Goal: Information Seeking & Learning: Understand process/instructions

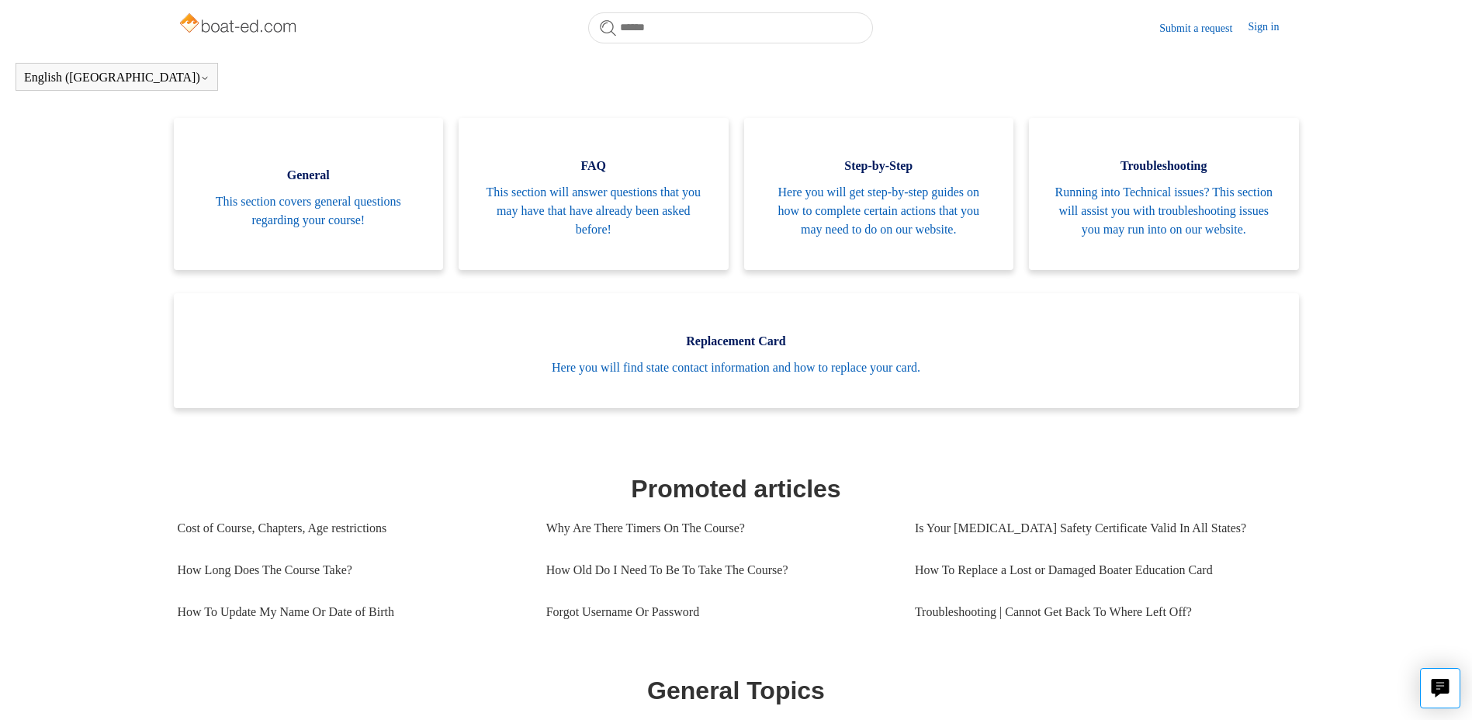
scroll to position [474, 0]
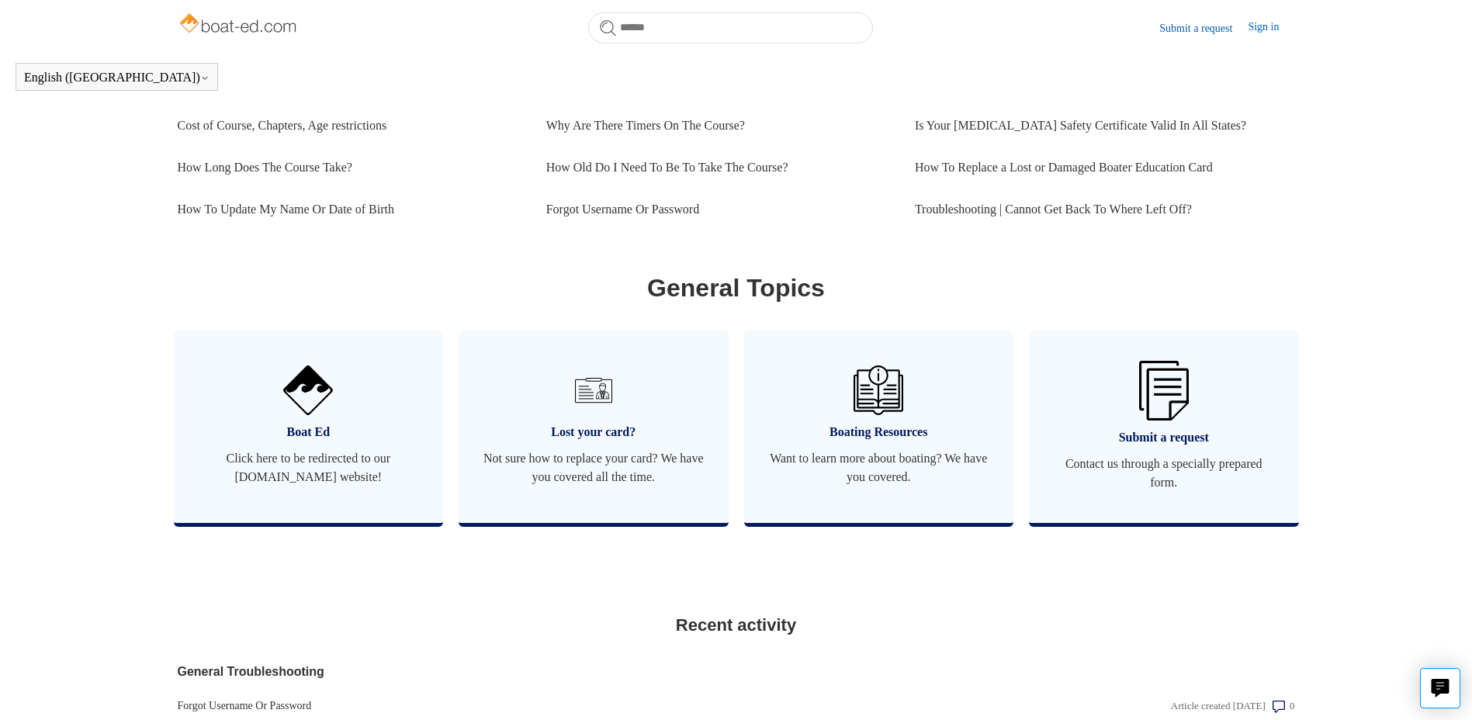
scroll to position [732, 0]
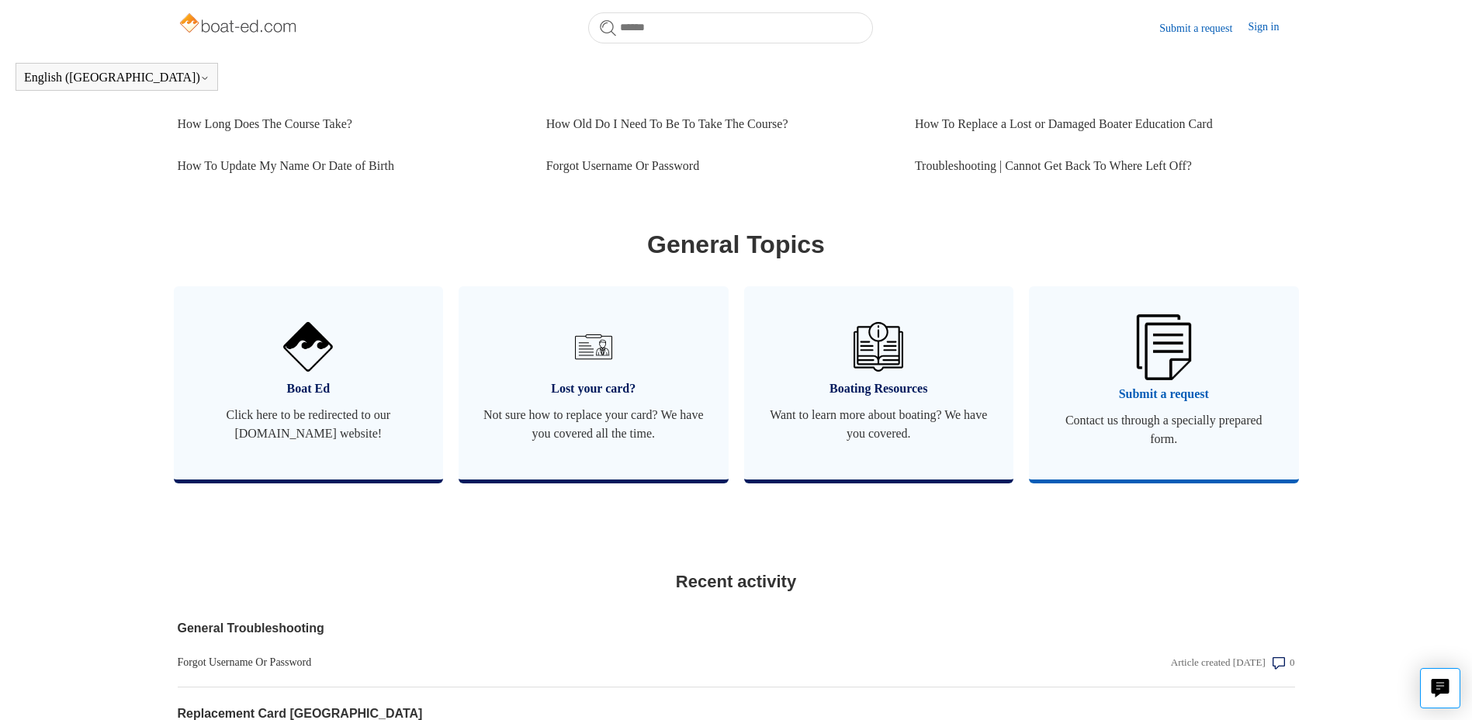
click at [1195, 425] on link "Submit a request Contact us through a specially prepared form." at bounding box center [1164, 382] width 270 height 193
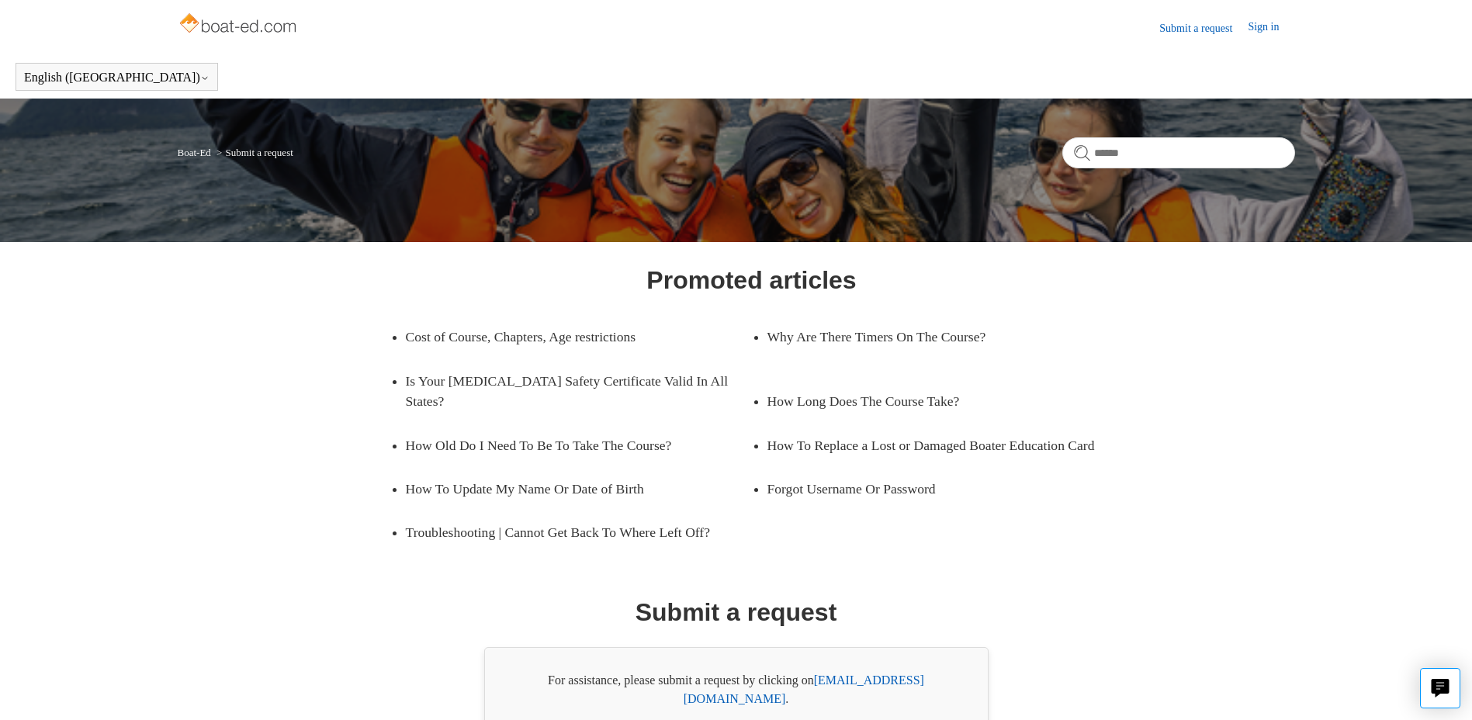
scroll to position [75, 0]
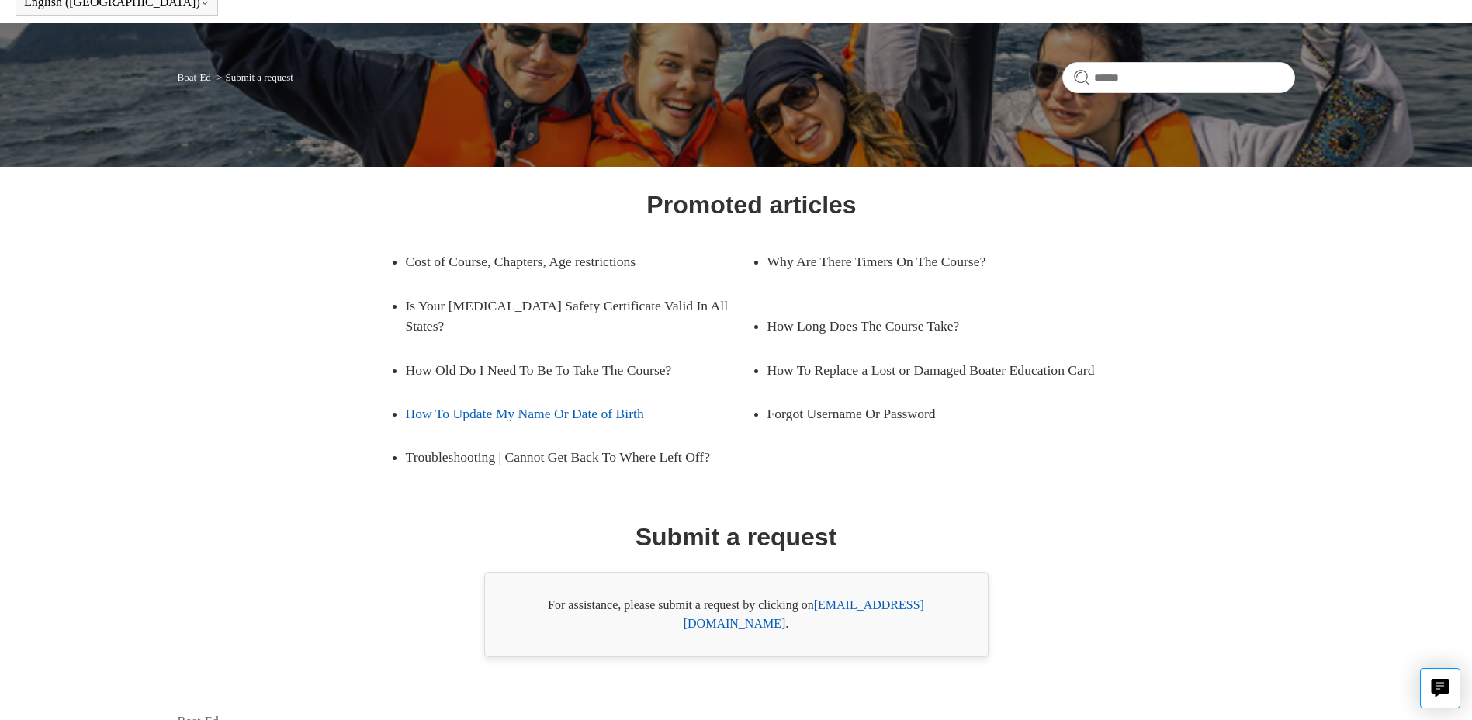
click at [502, 415] on link "How To Update My Name Or Date of Birth" at bounding box center [567, 413] width 323 height 43
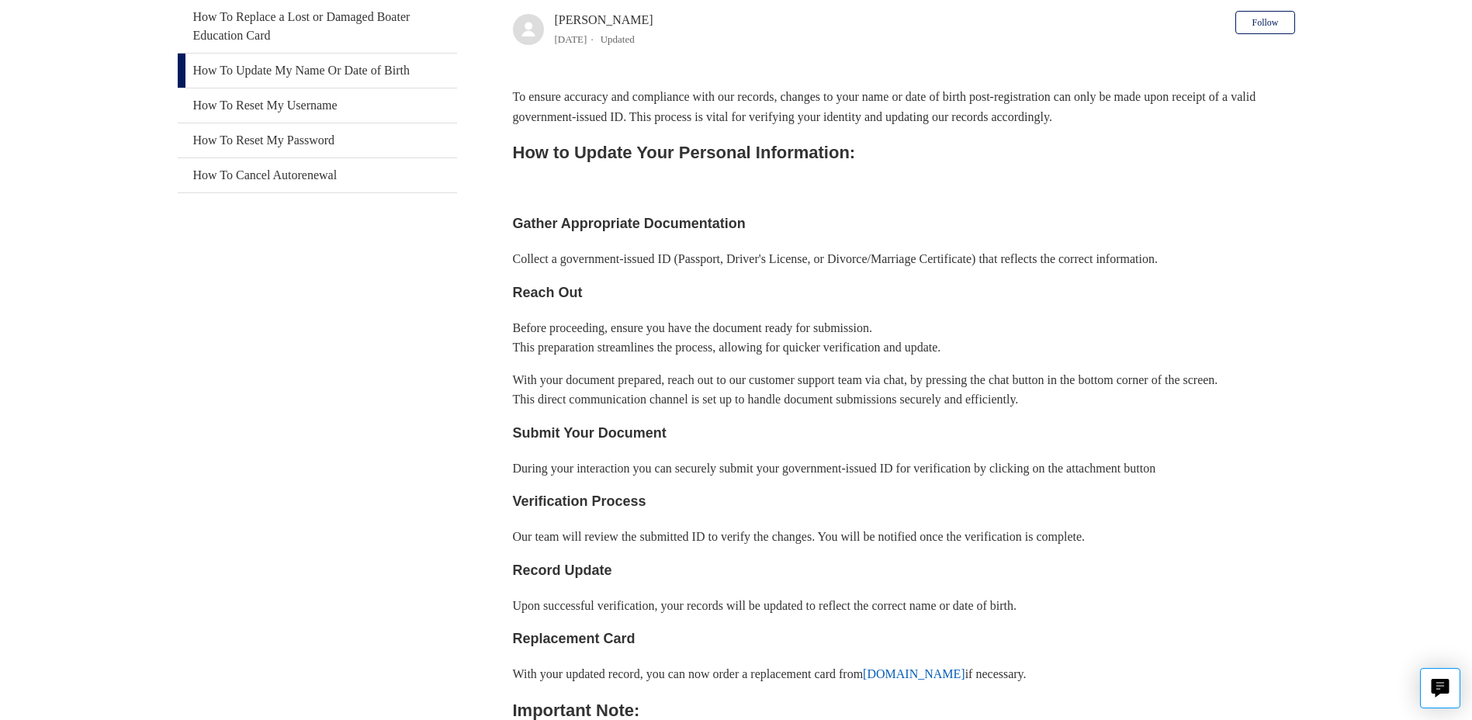
scroll to position [732, 0]
